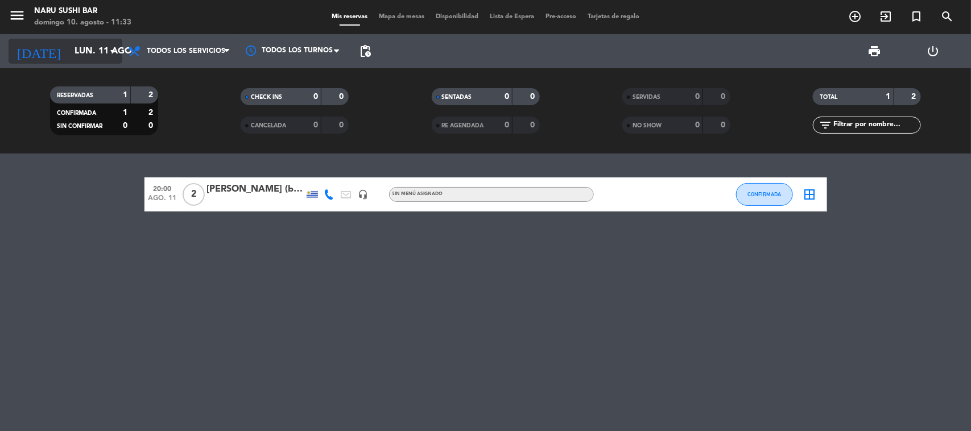
click at [69, 60] on input "lun. 11 ago." at bounding box center [129, 51] width 120 height 22
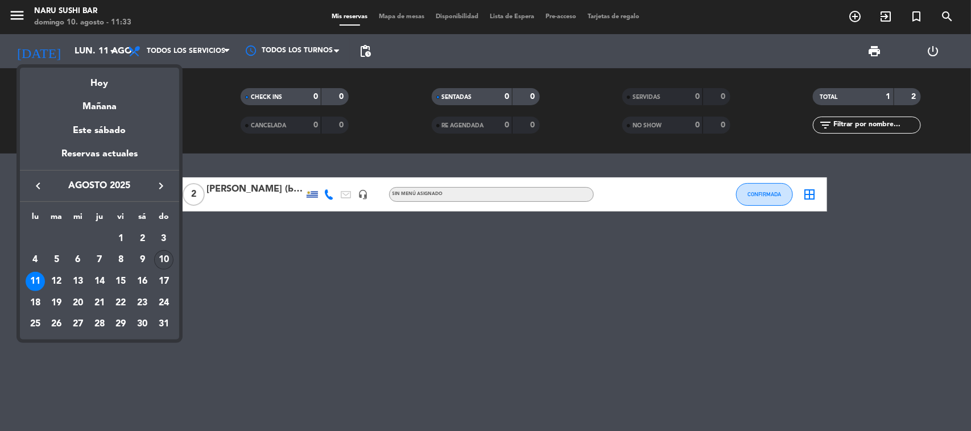
click at [159, 258] on div "10" at bounding box center [163, 259] width 19 height 19
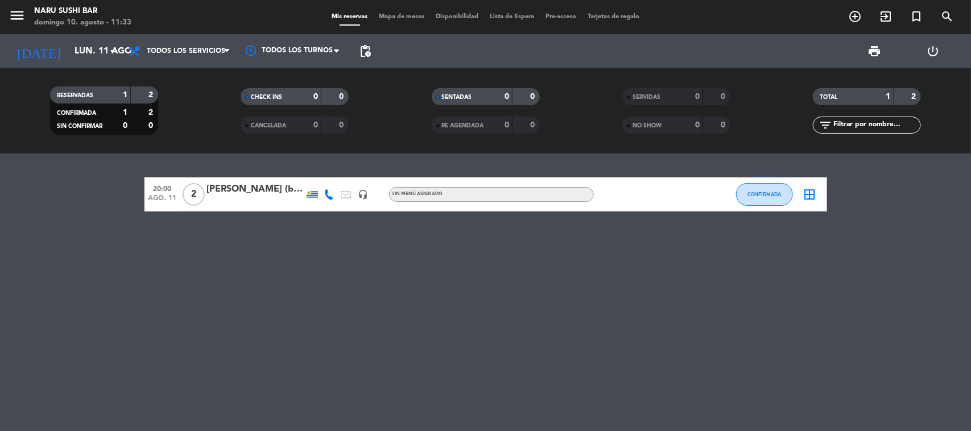
type input "dom. 10 ago."
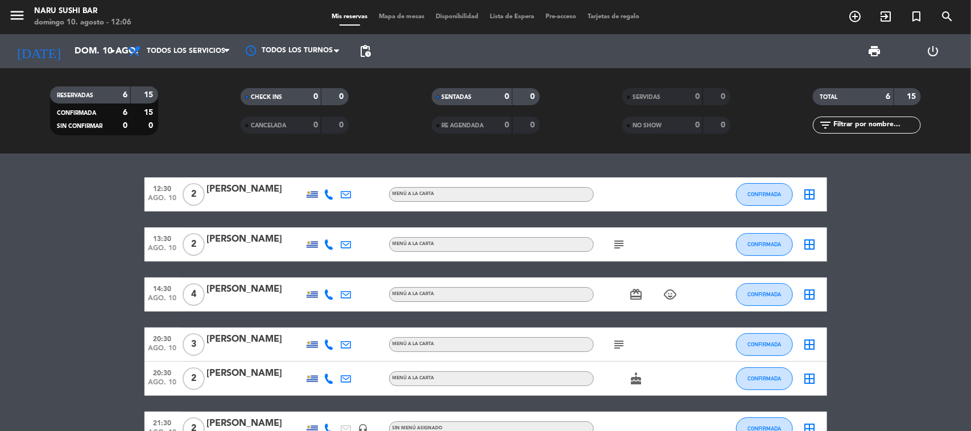
click at [613, 241] on icon "subject" at bounding box center [620, 245] width 14 height 14
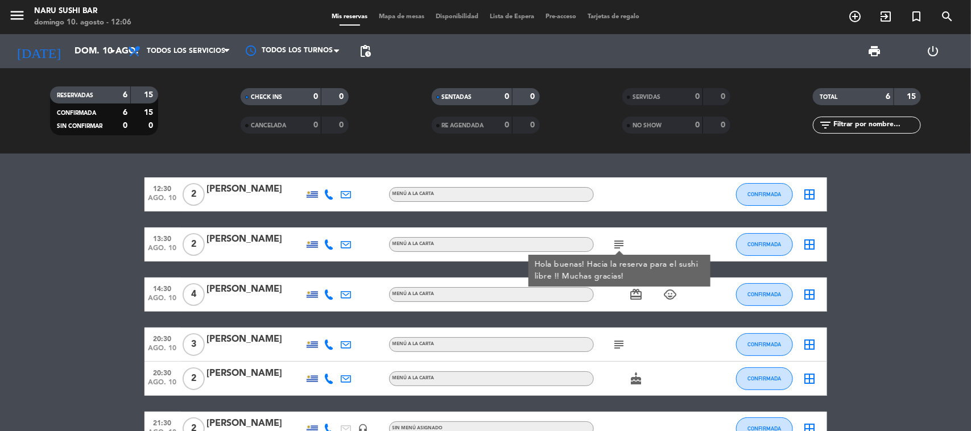
drag, startPoint x: 667, startPoint y: 219, endPoint x: 664, endPoint y: 230, distance: 11.7
click at [668, 220] on div "12:30 [DATE] 2 [PERSON_NAME] Esquire MENÚ A LA CARTA CONFIRMADA border_all 13:3…" at bounding box center [485, 311] width 683 height 269
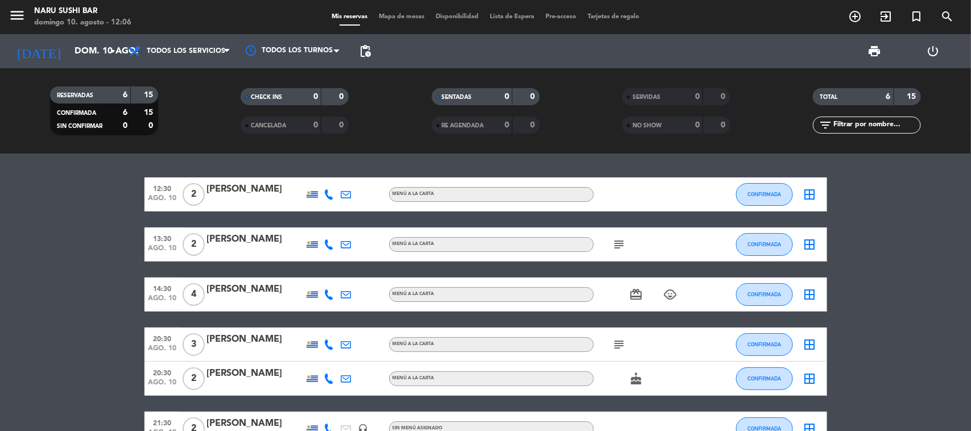
click at [639, 294] on icon "card_giftcard" at bounding box center [637, 295] width 14 height 14
click at [696, 238] on div at bounding box center [711, 245] width 31 height 34
click at [622, 246] on icon "subject" at bounding box center [620, 245] width 14 height 14
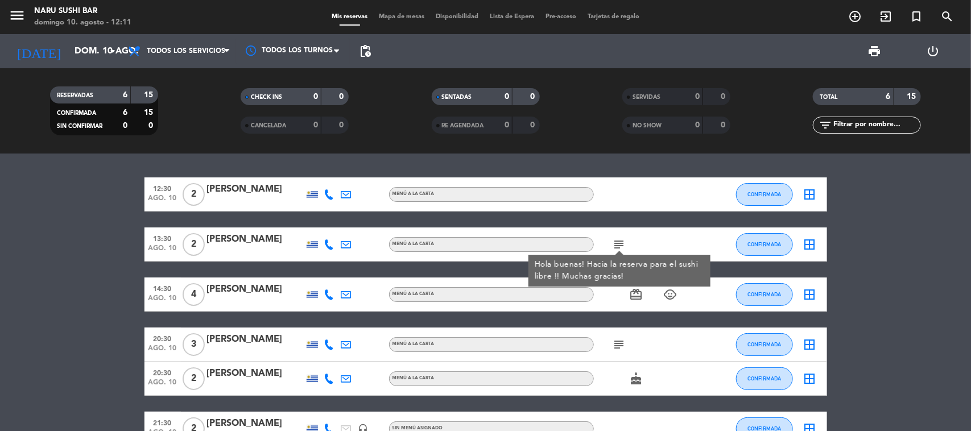
click at [617, 242] on icon "subject" at bounding box center [620, 245] width 14 height 14
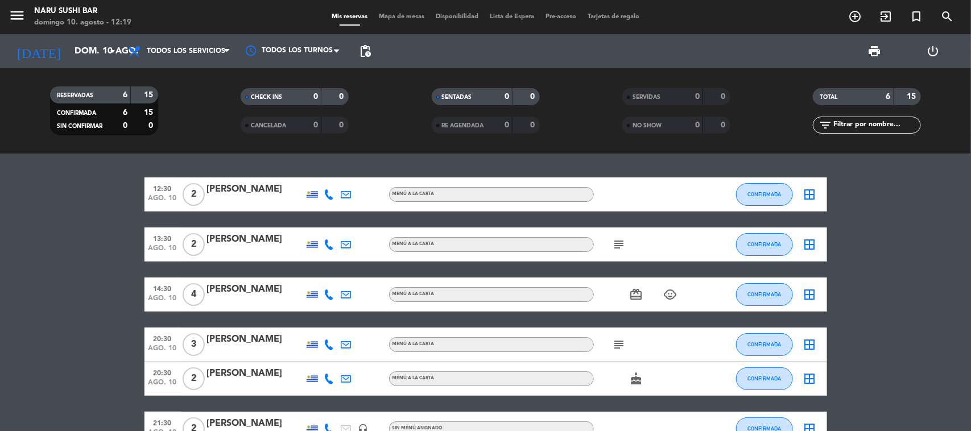
scroll to position [71, 0]
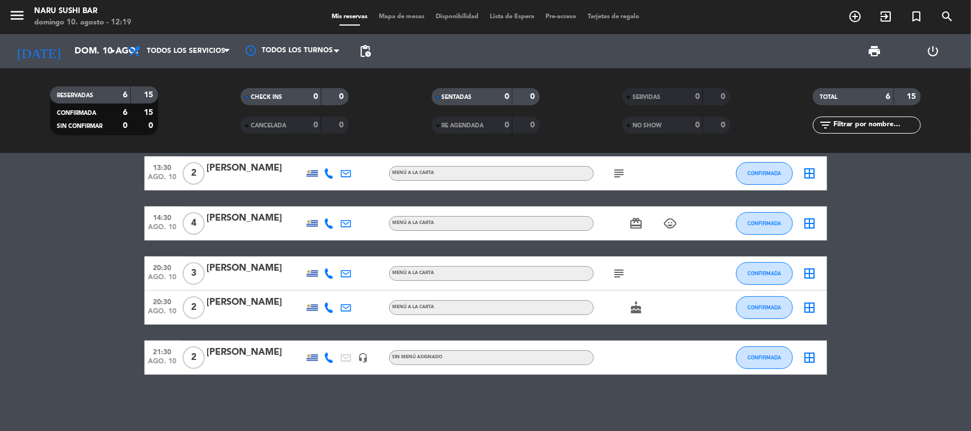
drag, startPoint x: 625, startPoint y: 269, endPoint x: 622, endPoint y: 274, distance: 5.9
click at [623, 272] on icon "subject" at bounding box center [620, 274] width 14 height 14
drag, startPoint x: 621, startPoint y: 276, endPoint x: 532, endPoint y: 294, distance: 89.9
click at [618, 277] on icon "subject" at bounding box center [620, 274] width 14 height 14
